Goal: Information Seeking & Learning: Learn about a topic

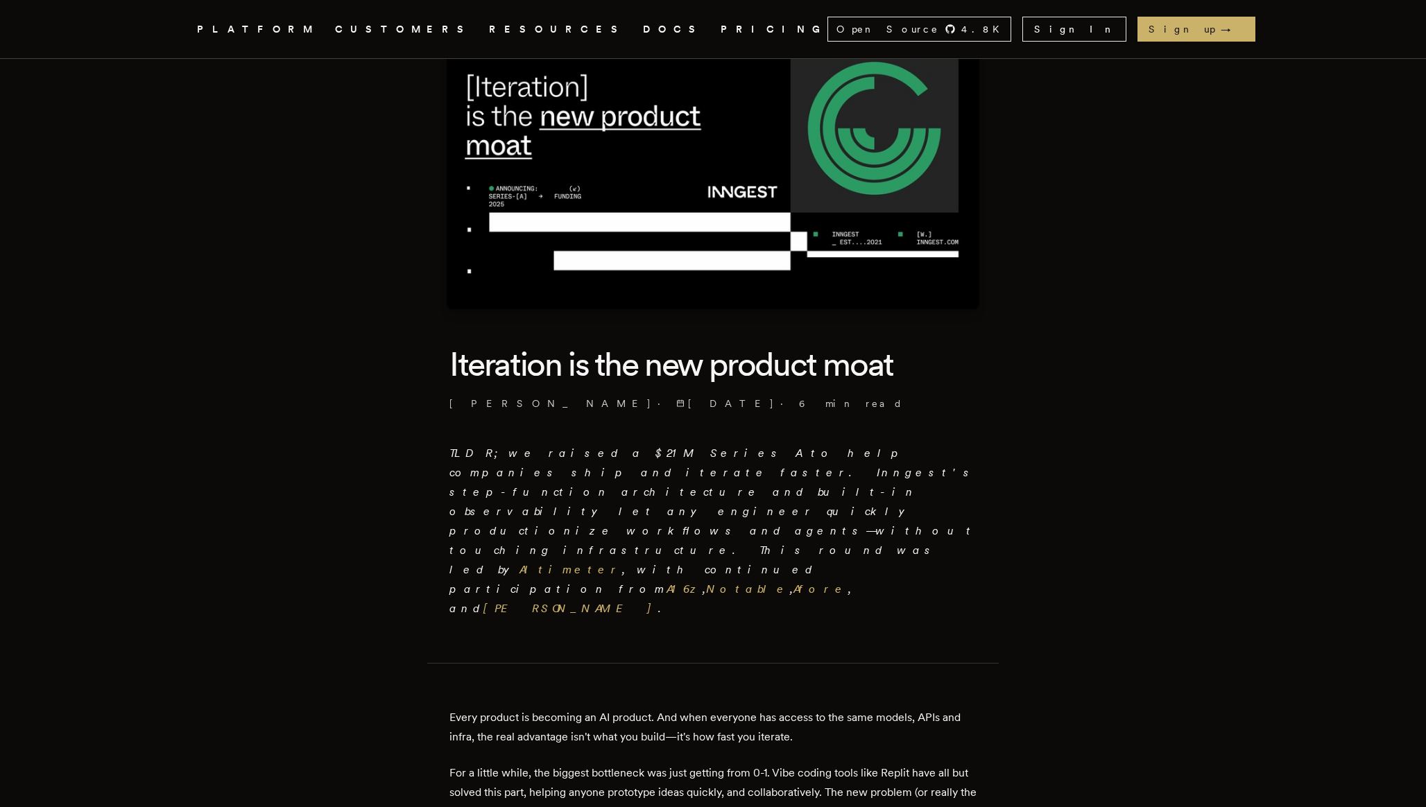
scroll to position [90, 0]
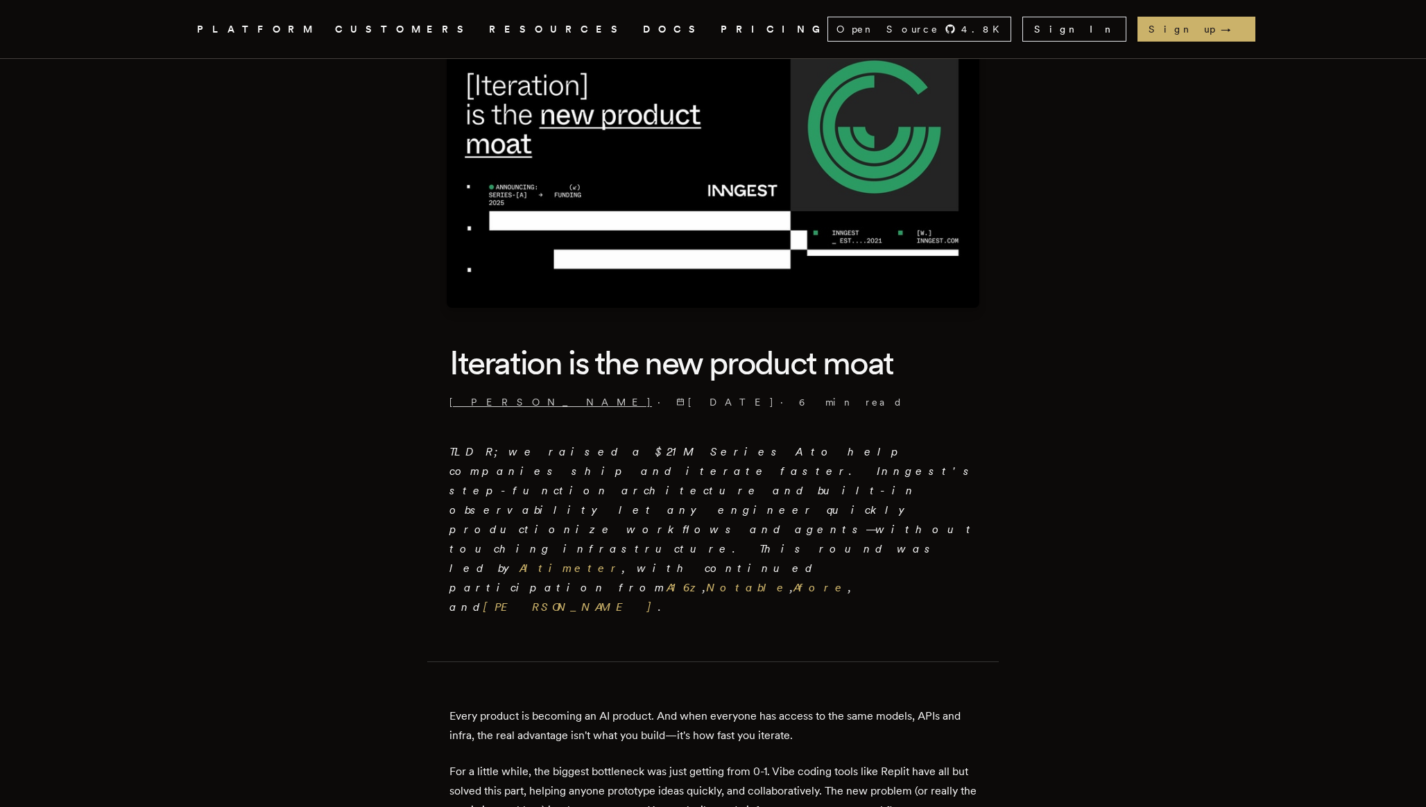
click at [490, 406] on link "[PERSON_NAME]" at bounding box center [550, 402] width 203 height 14
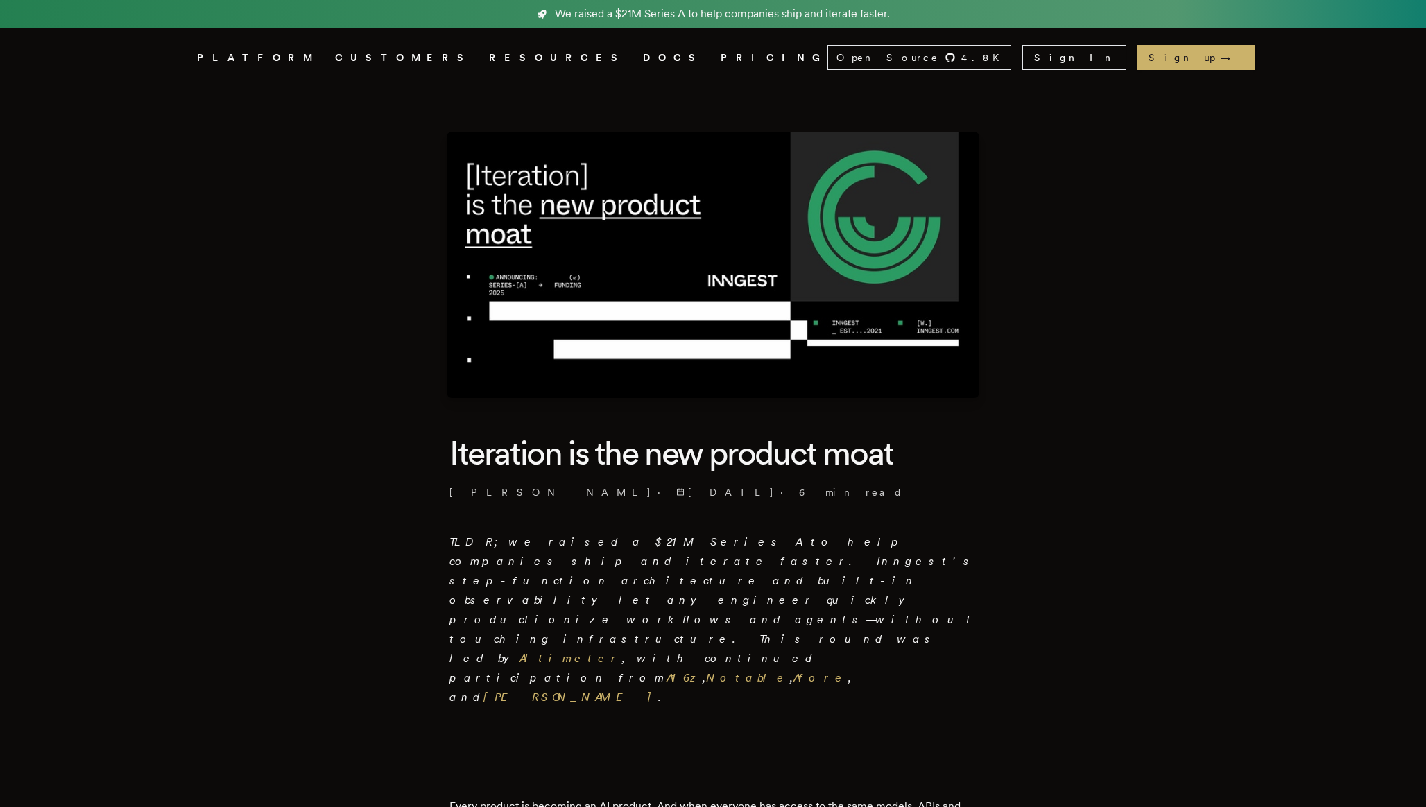
click at [864, 461] on h1 "Iteration is the new product moat" at bounding box center [712, 452] width 527 height 43
click at [854, 460] on h1 "Iteration is the new product moat" at bounding box center [712, 452] width 527 height 43
click at [864, 477] on span "button" at bounding box center [864, 477] width 0 height 0
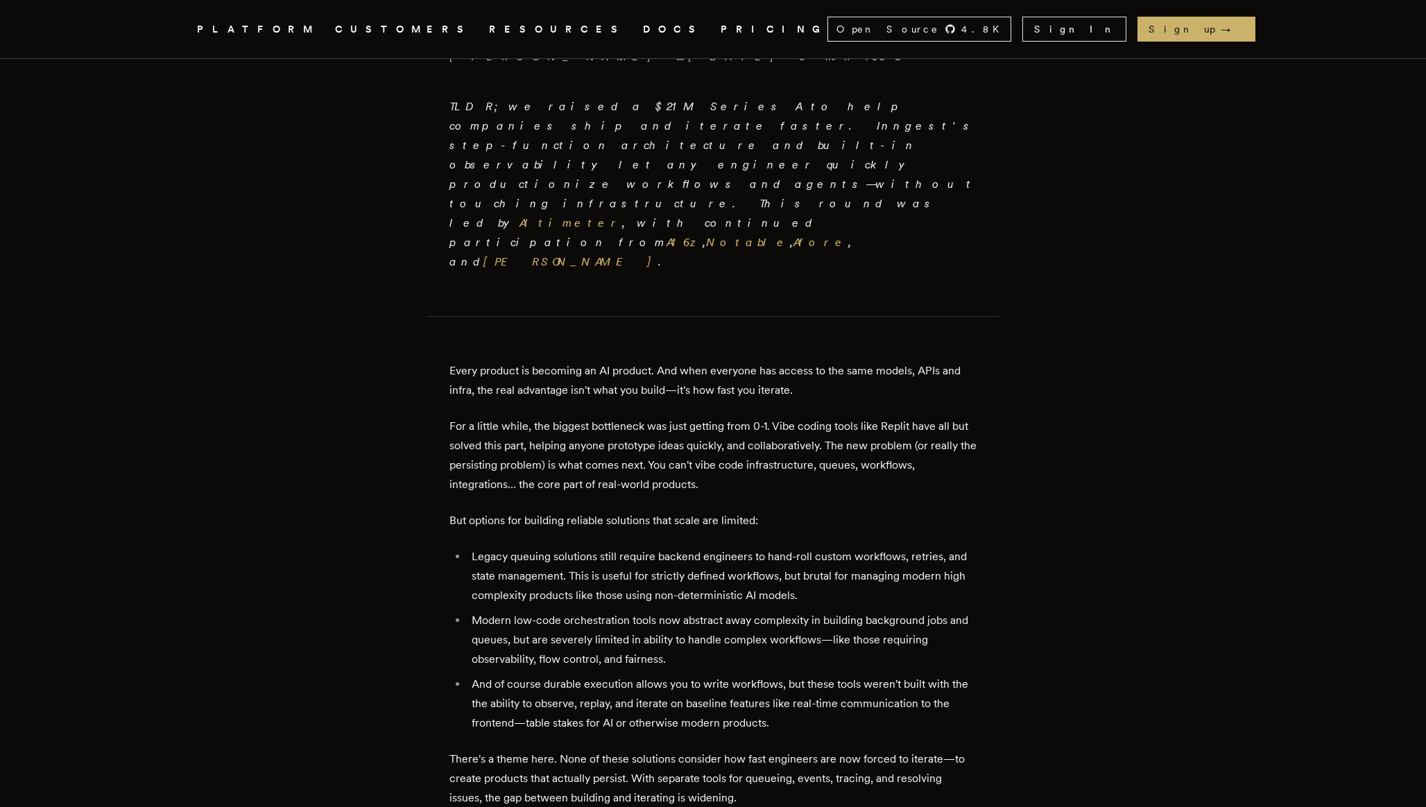
scroll to position [298, 0]
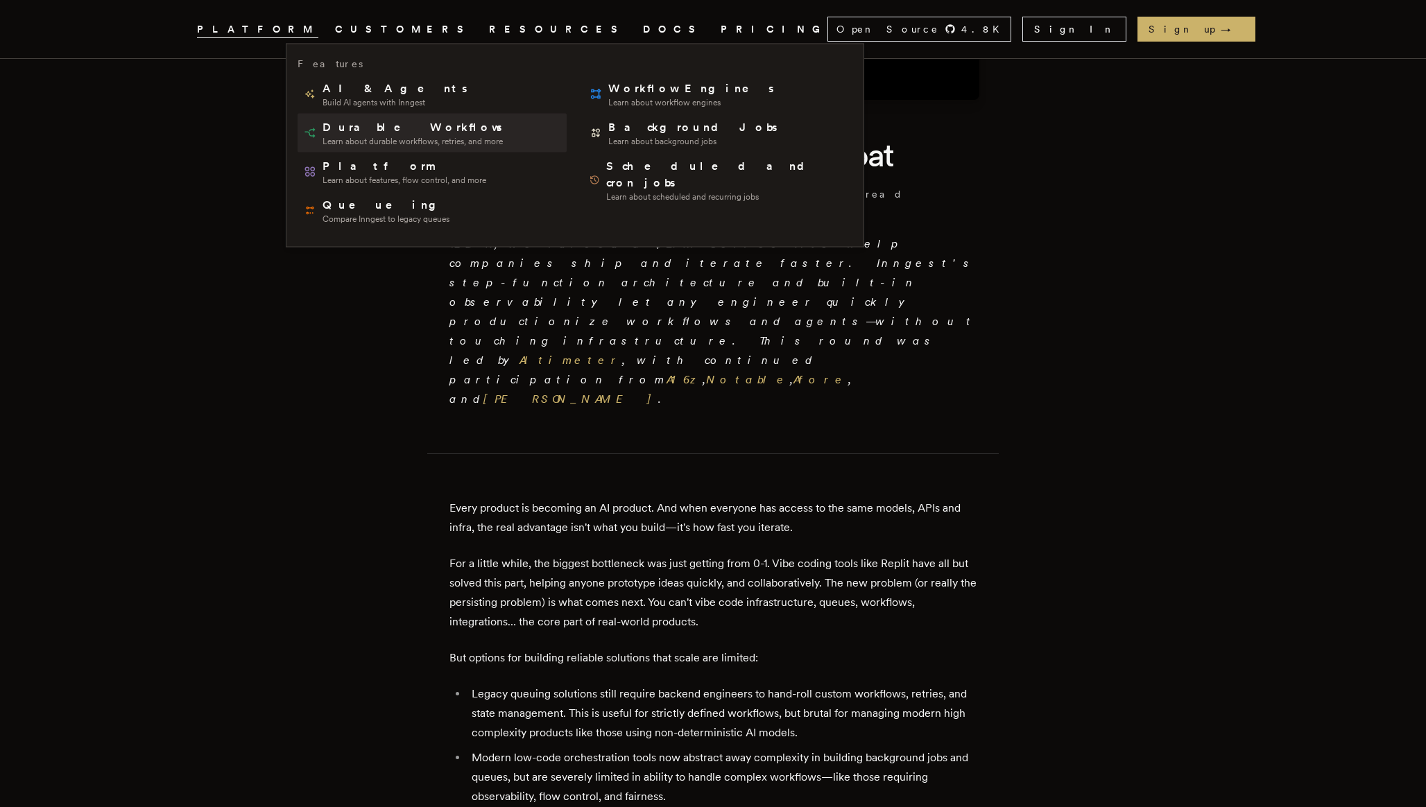
click at [402, 125] on span "Durable Workflows" at bounding box center [414, 127] width 182 height 17
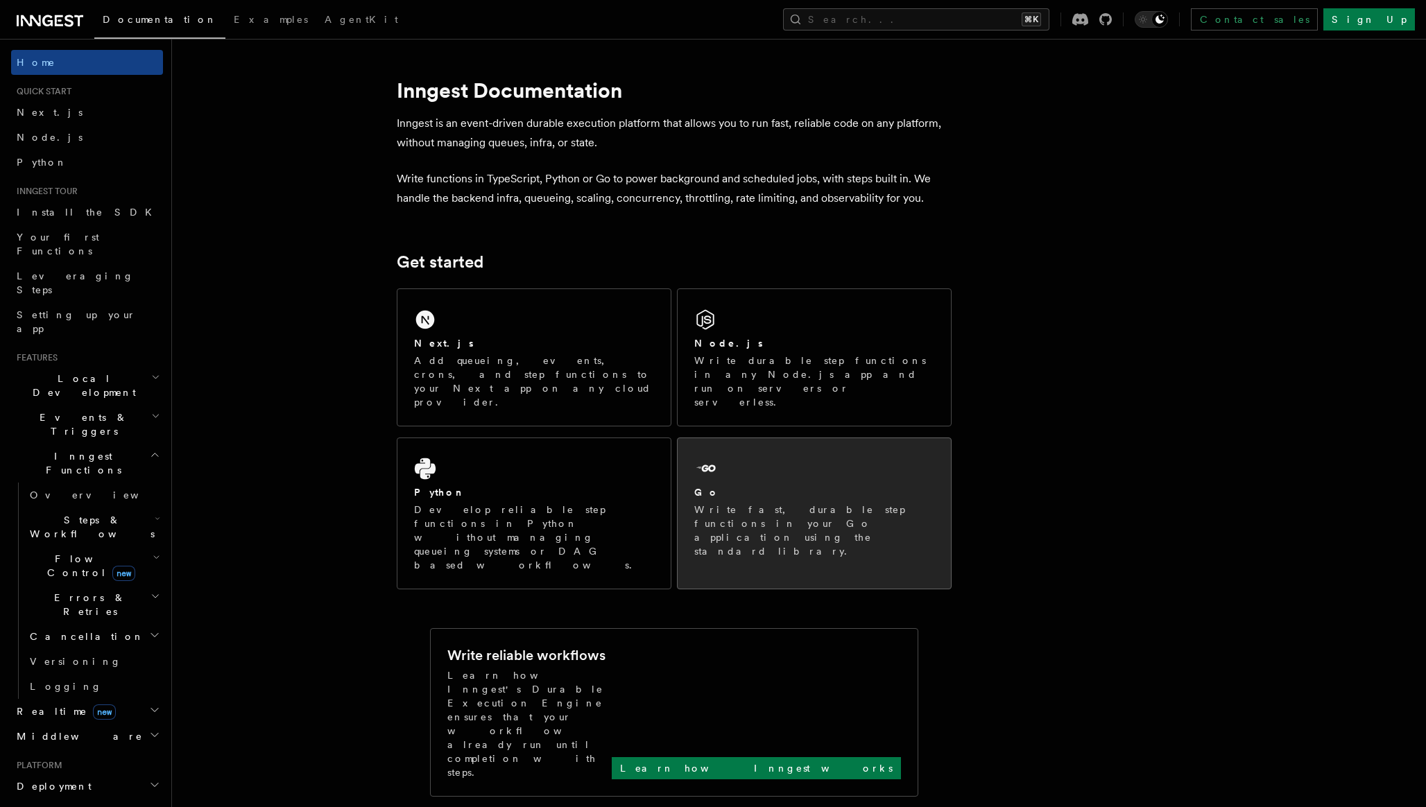
click at [740, 438] on div "Go Write fast, durable step functions in your Go application using the standard…" at bounding box center [814, 506] width 273 height 137
